Goal: Task Accomplishment & Management: Manage account settings

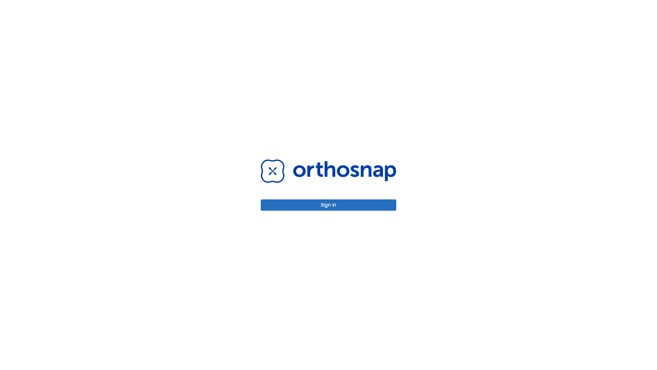
click at [329, 205] on button "Sign in" at bounding box center [329, 204] width 136 height 11
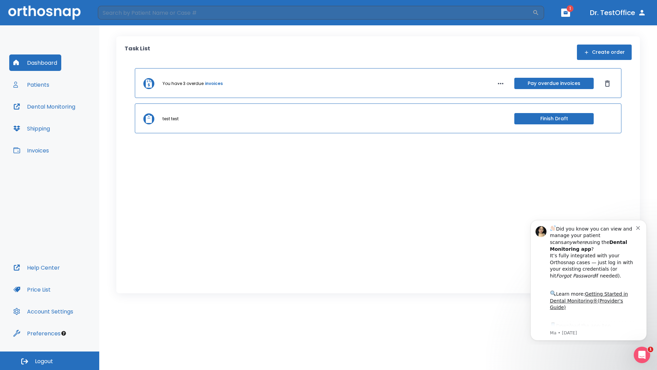
click at [50, 361] on span "Logout" at bounding box center [44, 361] width 18 height 8
